Goal: Task Accomplishment & Management: Use online tool/utility

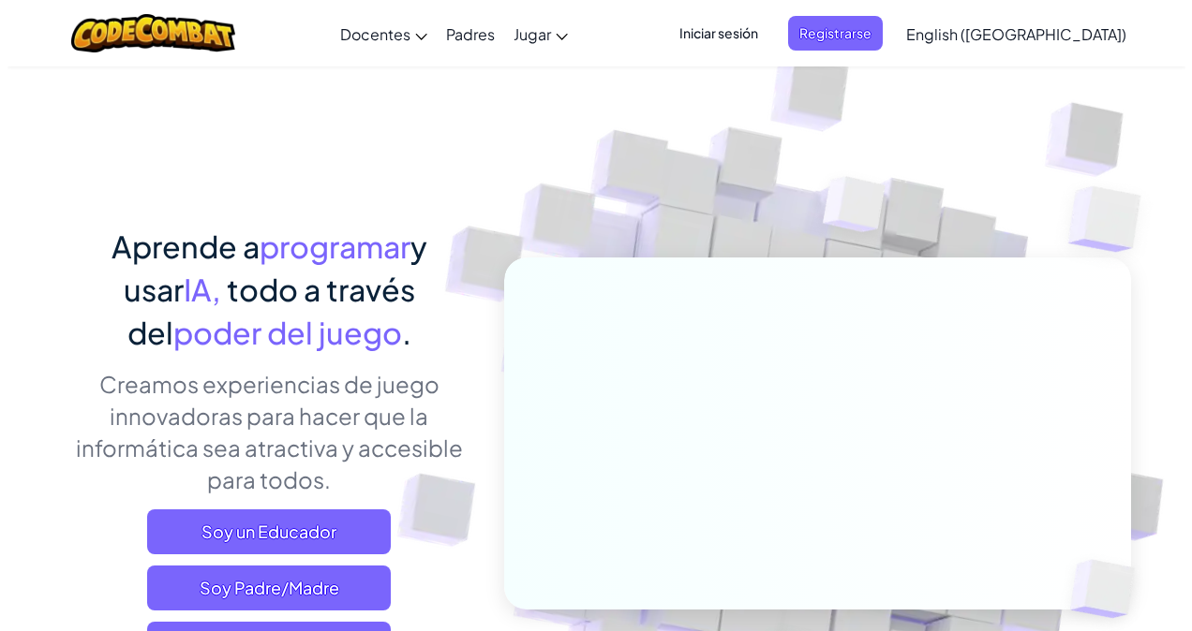
scroll to position [281, 0]
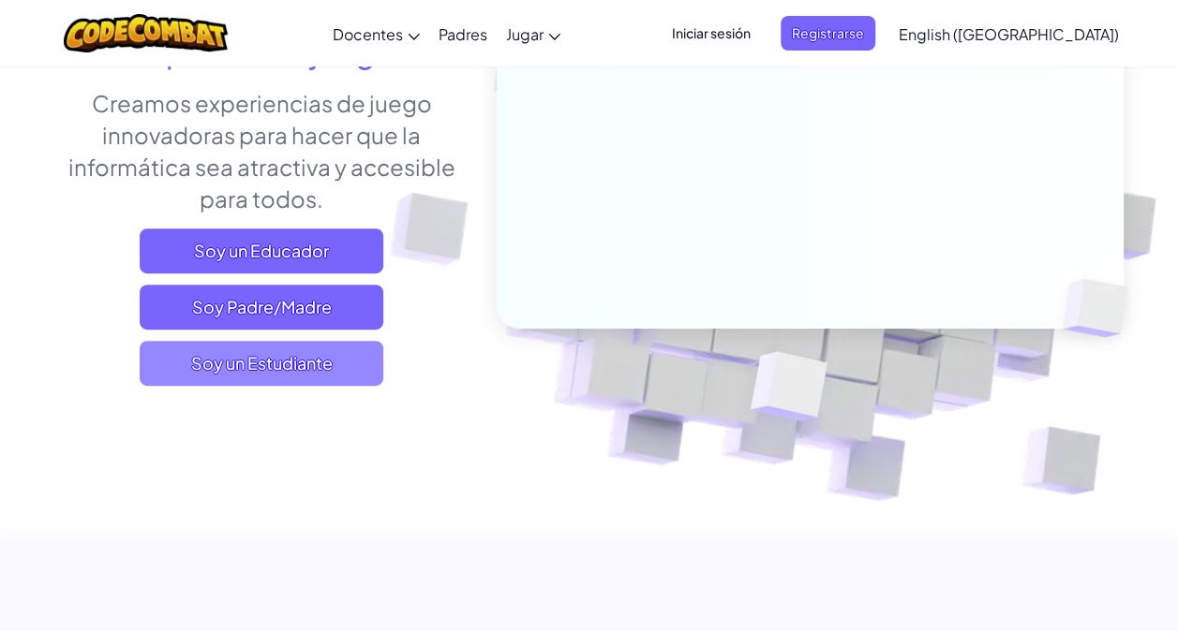
click at [298, 359] on span "Soy un Estudiante" at bounding box center [262, 363] width 244 height 45
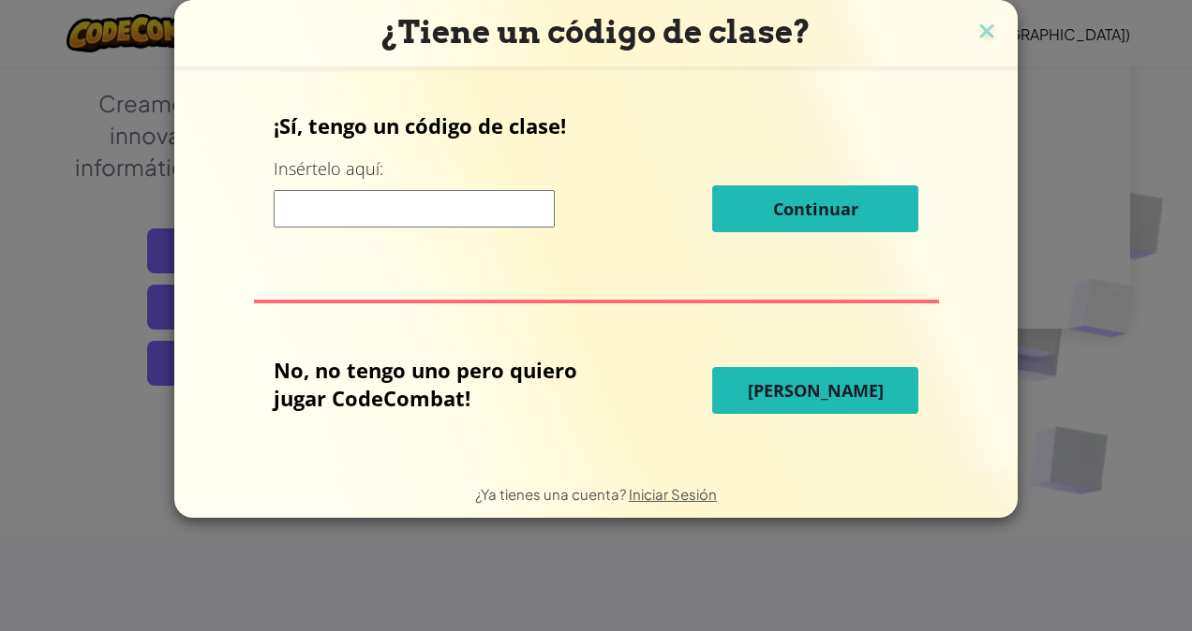
click at [808, 384] on span "[PERSON_NAME]" at bounding box center [816, 390] width 136 height 22
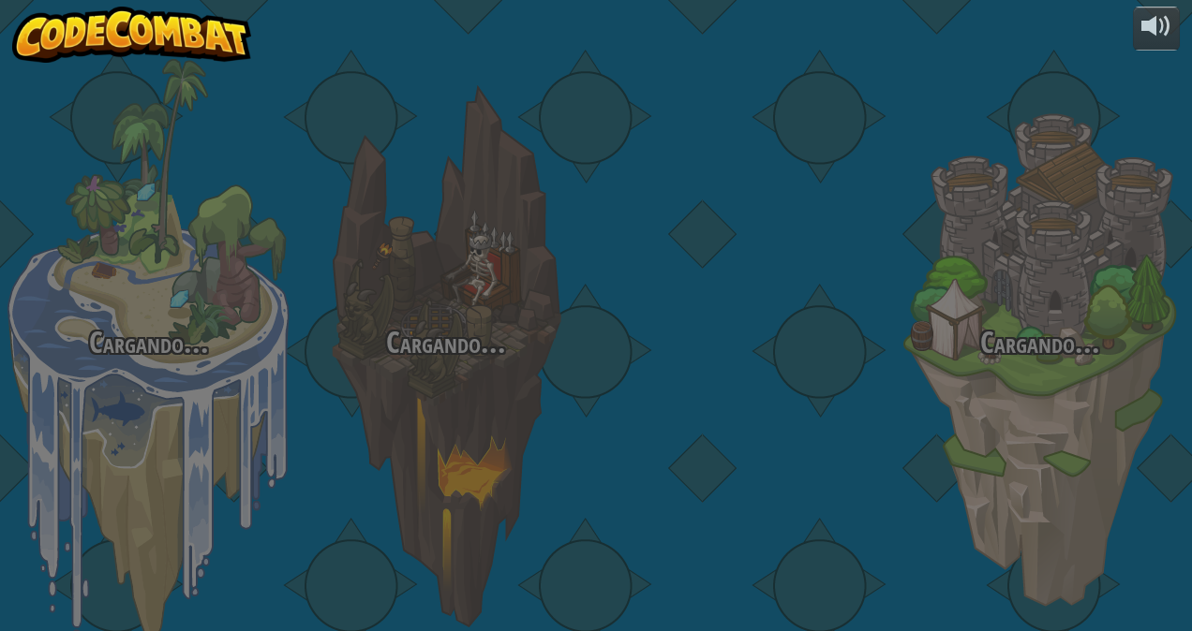
select select "es-419"
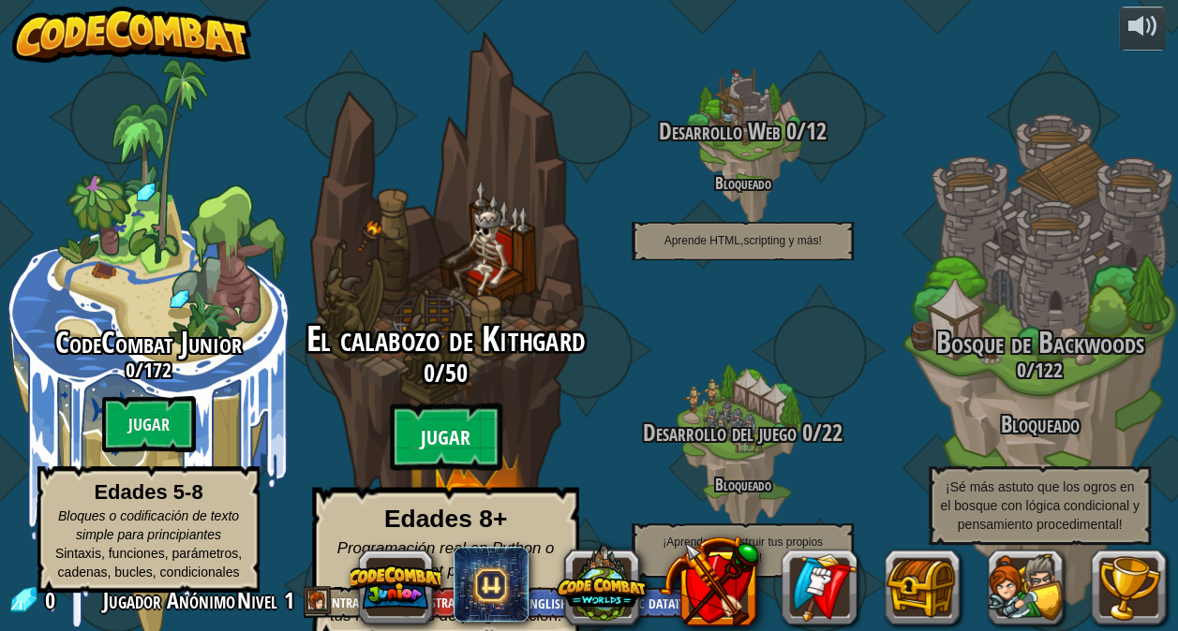
click at [453, 425] on btn "Jugar" at bounding box center [446, 437] width 112 height 67
select select "es-419"
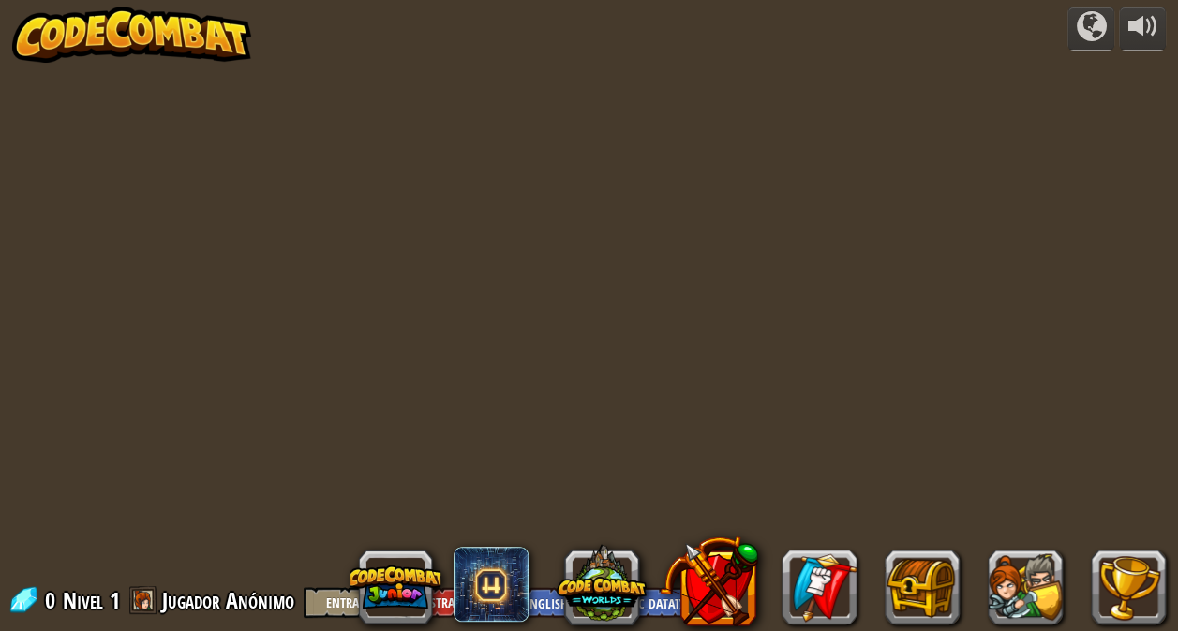
select select "es-419"
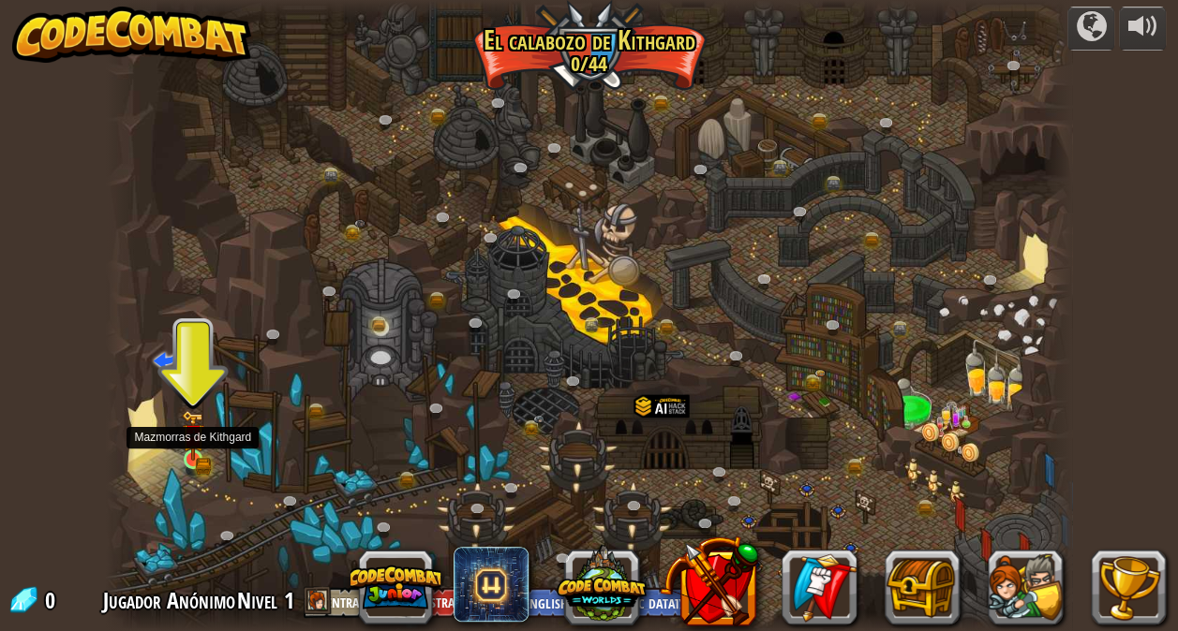
click at [199, 461] on img at bounding box center [193, 436] width 23 height 52
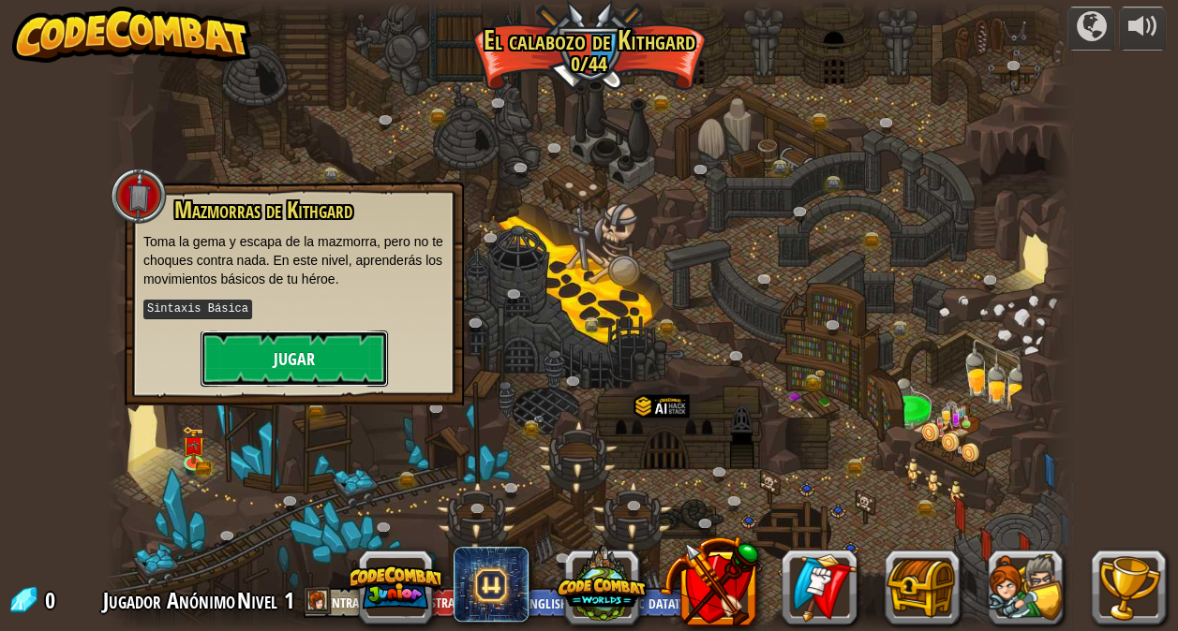
click at [348, 352] on button "Jugar" at bounding box center [293, 359] width 187 height 56
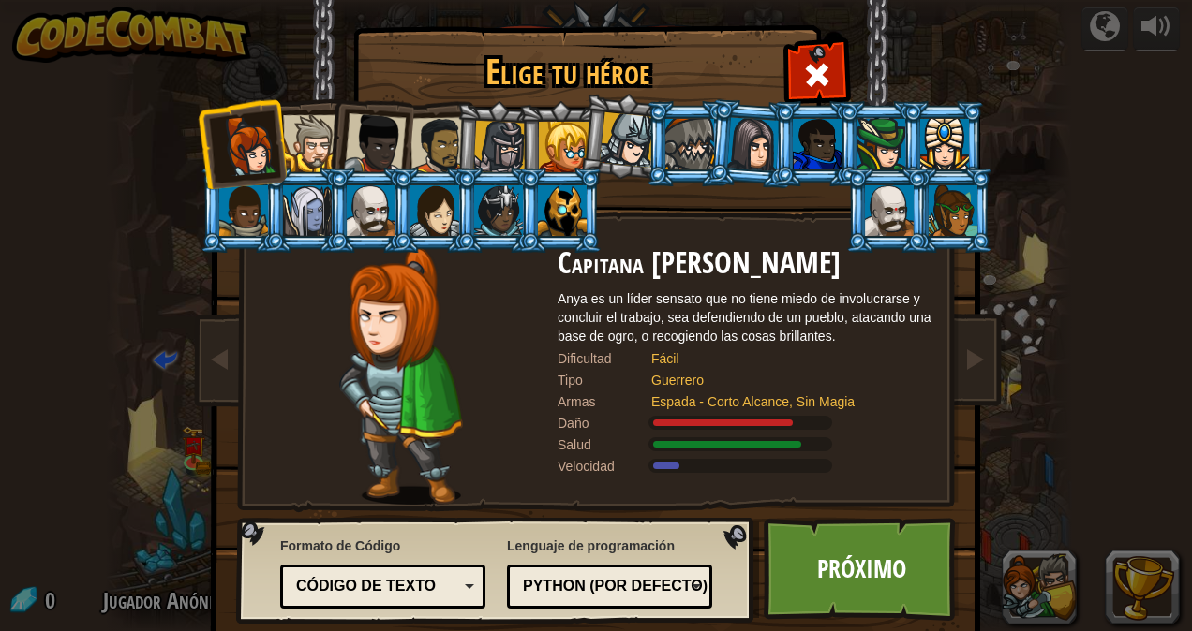
click at [316, 125] on div at bounding box center [311, 143] width 57 height 57
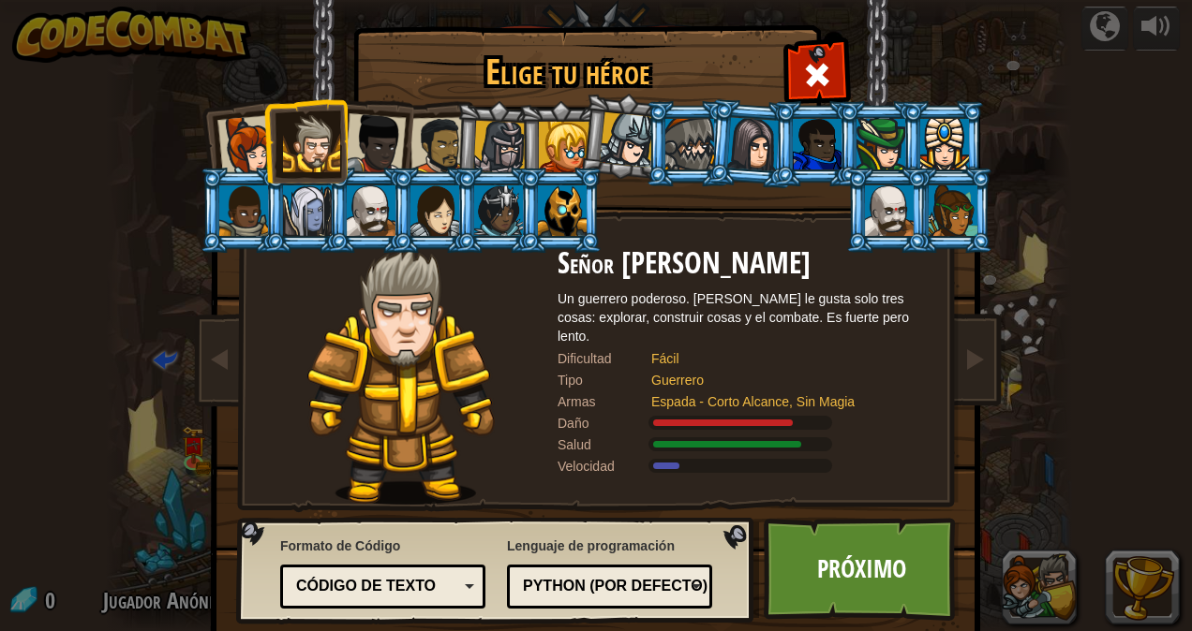
click at [356, 133] on div at bounding box center [375, 144] width 62 height 62
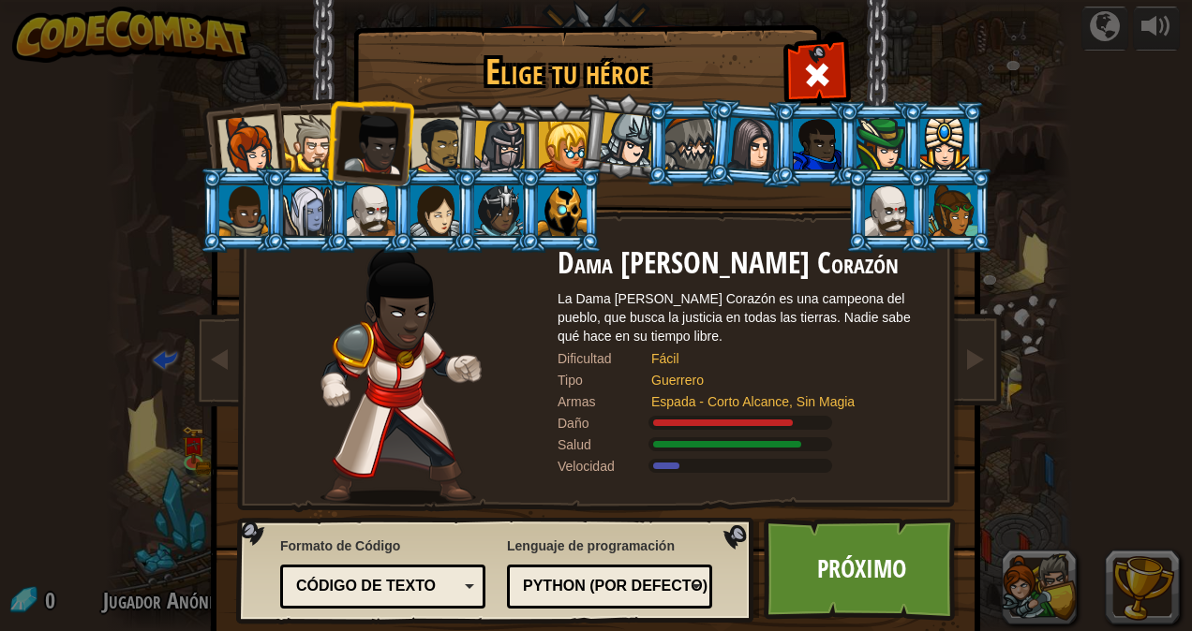
drag, startPoint x: 410, startPoint y: 135, endPoint x: 459, endPoint y: 135, distance: 48.7
click at [411, 135] on div at bounding box center [439, 146] width 58 height 58
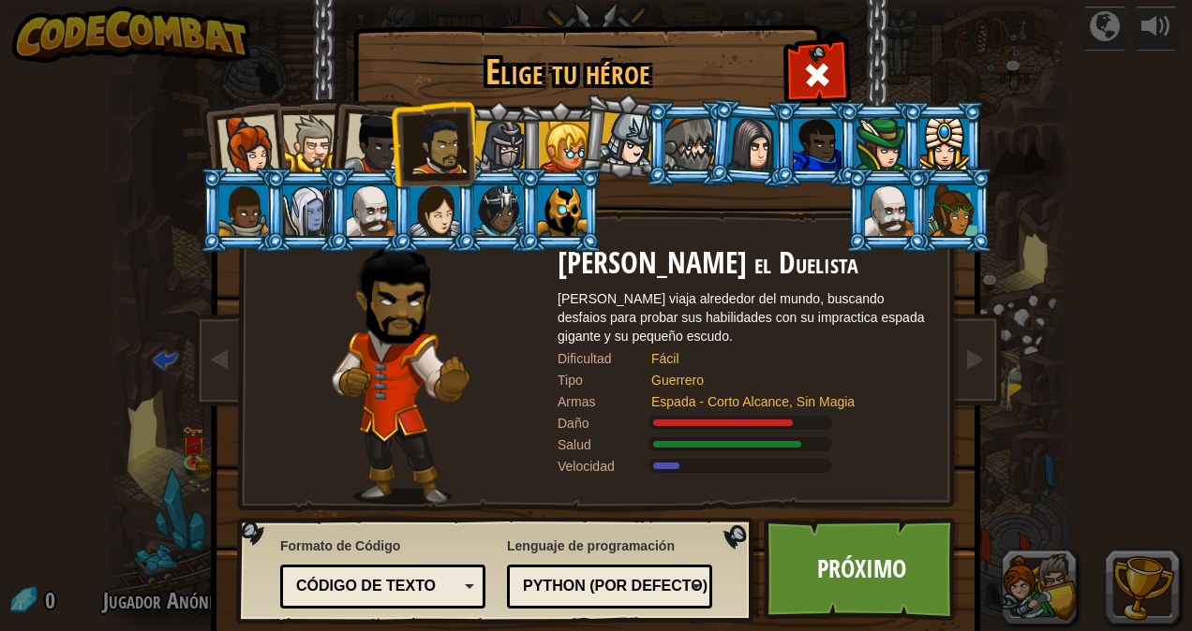
click at [498, 131] on div at bounding box center [499, 147] width 53 height 53
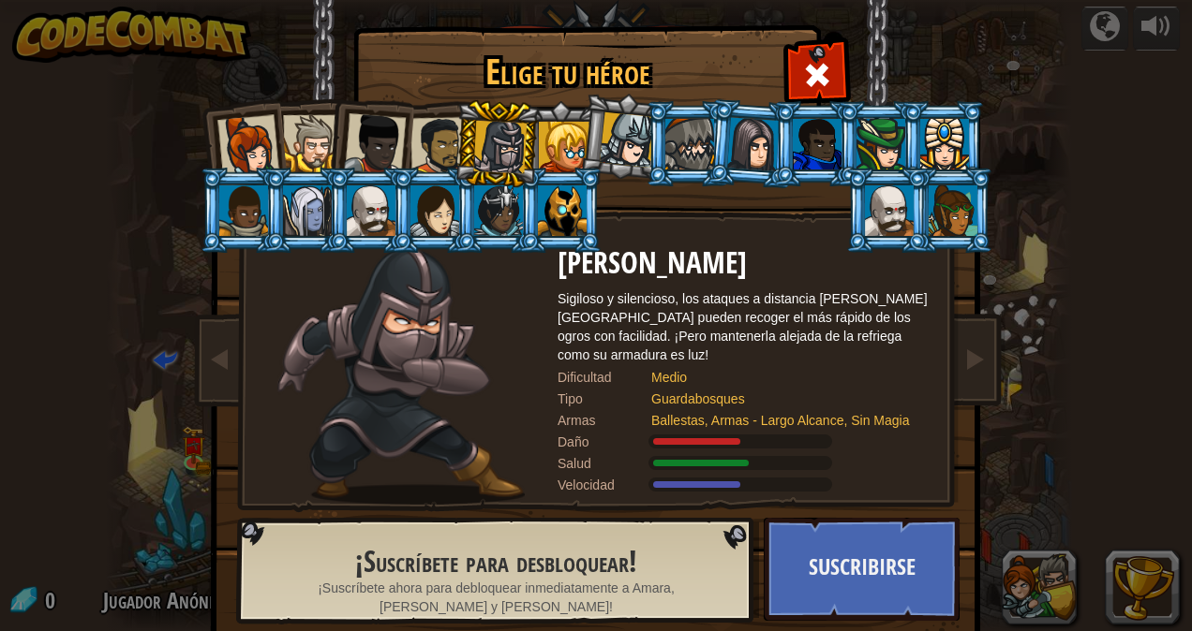
click at [547, 124] on div at bounding box center [564, 147] width 51 height 51
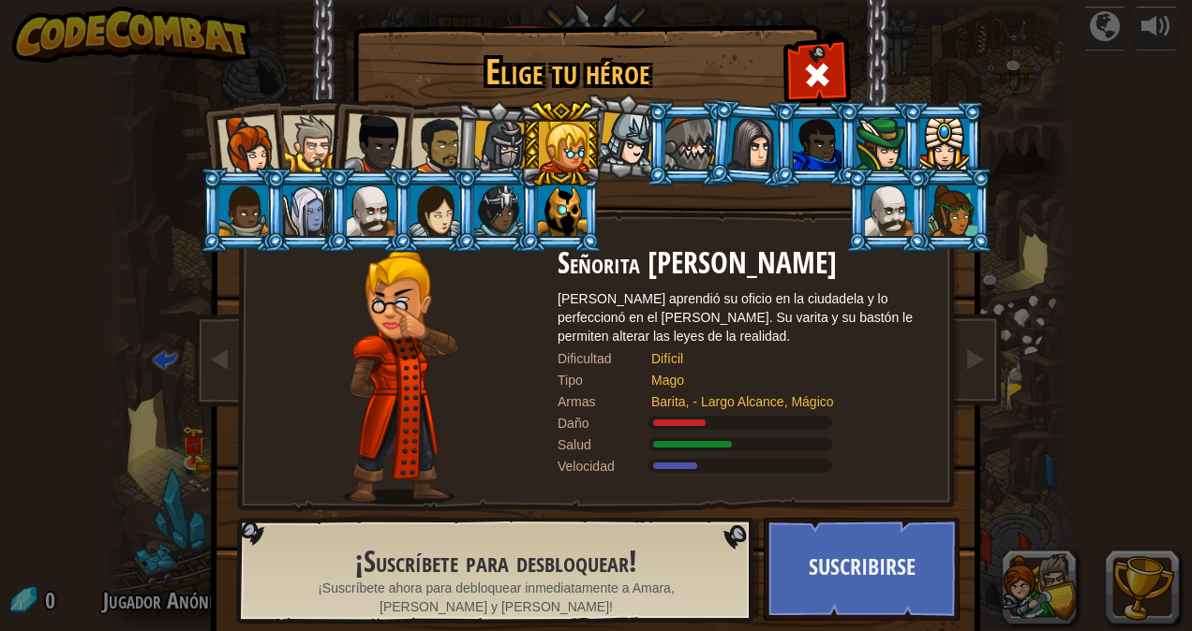
click at [894, 202] on div at bounding box center [889, 210] width 49 height 51
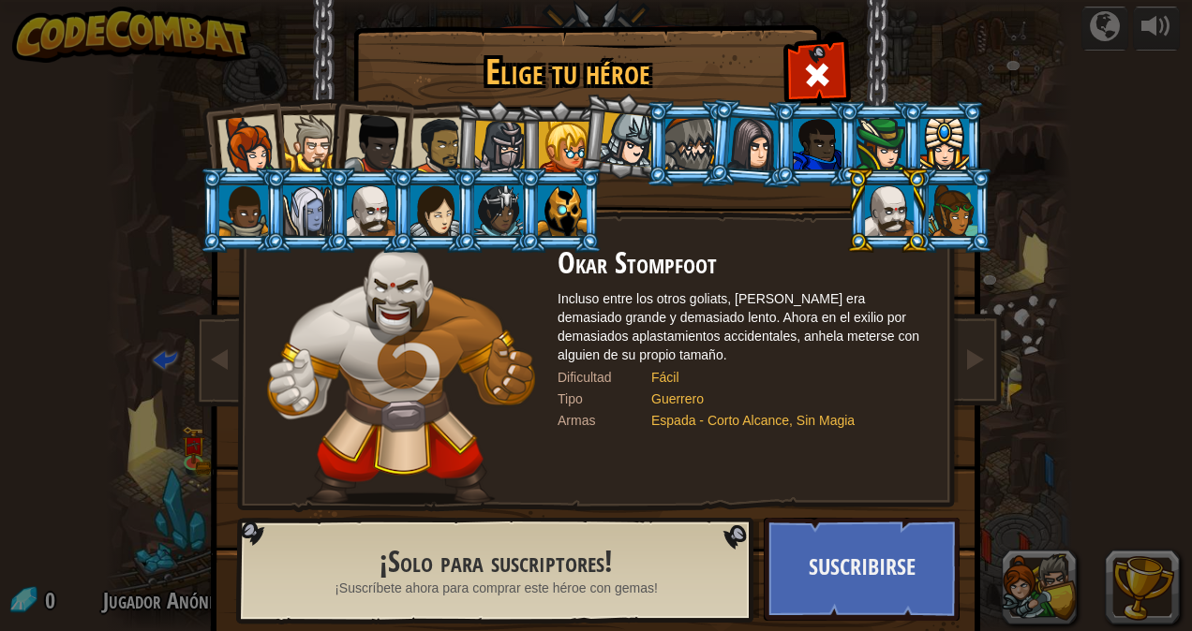
click at [552, 225] on div at bounding box center [562, 210] width 49 height 51
